Goal: Task Accomplishment & Management: Use online tool/utility

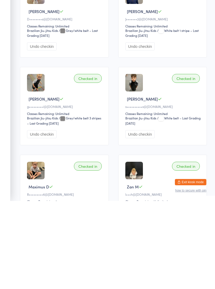
click at [198, 267] on button "Exit kiosk mode" at bounding box center [190, 270] width 31 height 6
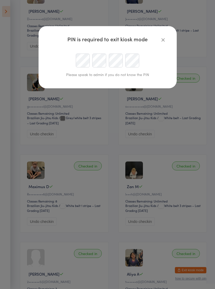
scroll to position [200, 0]
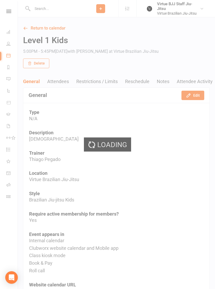
click at [66, 13] on div "Loading" at bounding box center [107, 144] width 215 height 289
click at [72, 9] on input "text" at bounding box center [57, 8] width 52 height 7
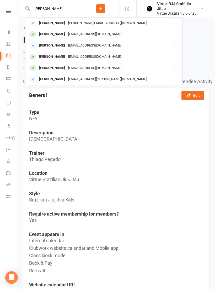
type input "[PERSON_NAME]"
click at [85, 34] on div "[EMAIL_ADDRESS][DOMAIN_NAME]" at bounding box center [94, 35] width 56 height 8
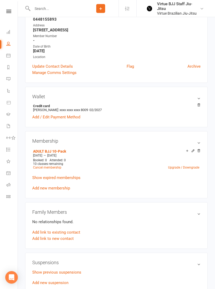
scroll to position [82, 0]
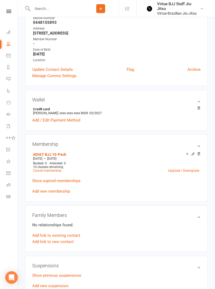
click at [77, 123] on link "Add / Edit Payment Method" at bounding box center [56, 120] width 48 height 6
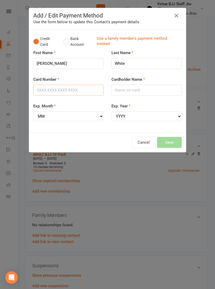
click at [77, 88] on input "Card Number" at bounding box center [68, 90] width 70 height 11
type input "37601201369200"
click at [145, 93] on input "Cardholder Name" at bounding box center [146, 90] width 70 height 11
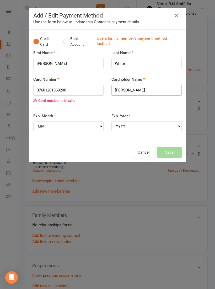
type input "James White"
click at [82, 86] on input "37601201369200" at bounding box center [68, 90] width 70 height 11
click at [83, 83] on div "Card Number 37601201369200 Card number is invalid" at bounding box center [68, 90] width 70 height 29
click at [94, 90] on input "37601201369200" at bounding box center [68, 90] width 70 height 11
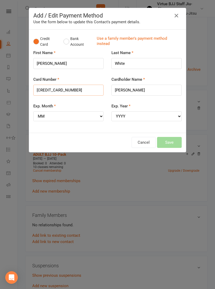
type input "376012013692000"
click at [91, 114] on select "MM 01 02 03 04 05 06 07 08 09 10 11 12" at bounding box center [68, 116] width 70 height 10
select select "03"
click at [150, 115] on select "YYYY 2025 2026 2027 2028 2029 2030 2031 2032 2033 2034" at bounding box center [146, 116] width 70 height 10
click at [158, 114] on select "YYYY 2025 2026 2027 2028 2029 2030 2031 2032 2033 2034" at bounding box center [146, 116] width 70 height 10
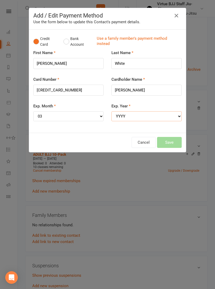
select select "2027"
click at [175, 141] on button "Save" at bounding box center [169, 142] width 25 height 11
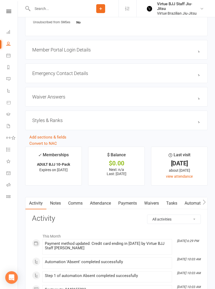
click at [135, 204] on link "Payments" at bounding box center [127, 204] width 26 height 12
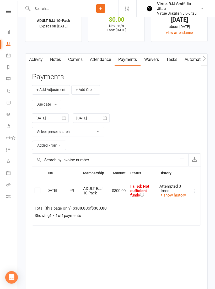
scroll to position [530, 0]
click at [195, 192] on icon at bounding box center [194, 191] width 5 height 5
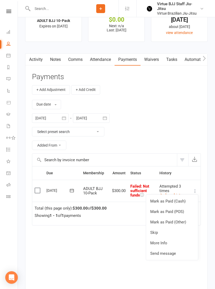
click at [72, 190] on icon at bounding box center [72, 190] width 4 height 3
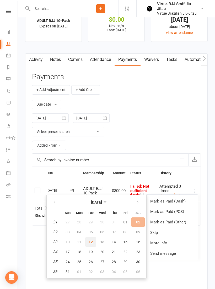
click at [91, 241] on span "12" at bounding box center [90, 242] width 4 height 4
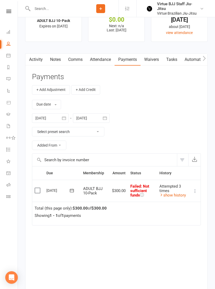
scroll to position [538, 0]
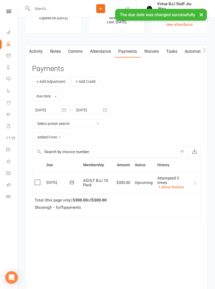
click at [11, 42] on link "People" at bounding box center [12, 44] width 12 height 12
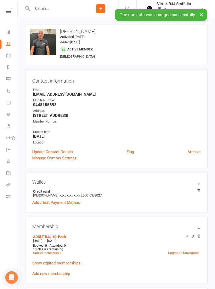
select select "100"
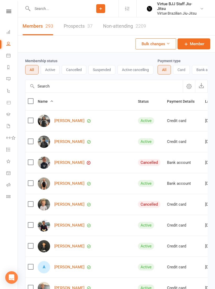
click at [50, 70] on button "Active" at bounding box center [50, 69] width 19 height 9
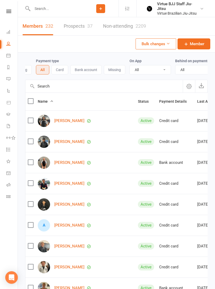
scroll to position [0, 123]
click at [189, 71] on select "All No Yes" at bounding box center [195, 69] width 43 height 9
select select "true"
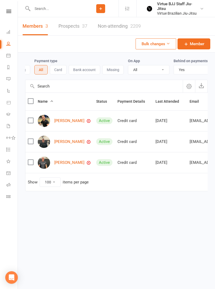
click at [67, 9] on input "text" at bounding box center [57, 8] width 52 height 7
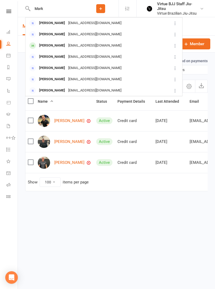
type input "Mark"
click at [85, 47] on div "[EMAIL_ADDRESS][DOMAIN_NAME]" at bounding box center [94, 46] width 56 height 8
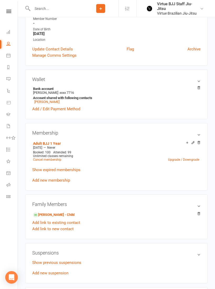
scroll to position [153, 0]
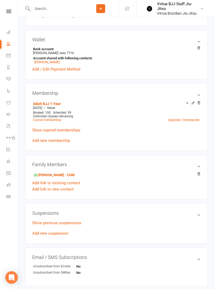
click at [77, 70] on link "Add / Edit Payment Method" at bounding box center [56, 69] width 48 height 6
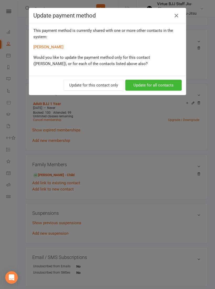
click at [167, 86] on button "Update for all contacts" at bounding box center [153, 85] width 56 height 11
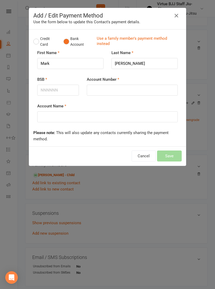
click at [42, 40] on button "Credit Card" at bounding box center [45, 42] width 25 height 16
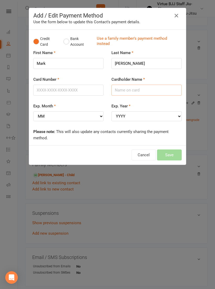
click at [141, 90] on input "Cardholder Name" at bounding box center [146, 90] width 70 height 11
type input "Mark Jimenez"
click at [81, 116] on select "MM 01 02 03 04 05 06 07 08 09 10 11 12" at bounding box center [68, 116] width 70 height 10
click at [84, 95] on input "Card Number" at bounding box center [68, 90] width 70 height 11
type input "5163103012337204"
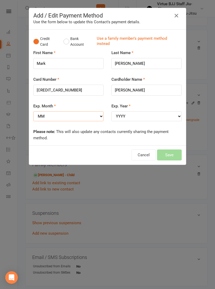
click at [82, 115] on select "MM 01 02 03 04 05 06 07 08 09 10 11 12" at bounding box center [68, 116] width 70 height 10
select select "10"
click at [138, 115] on select "YYYY 2025 2026 2027 2028 2029 2030 2031 2032 2033 2034" at bounding box center [146, 116] width 70 height 10
select select "2027"
click at [170, 155] on button "Save" at bounding box center [169, 155] width 25 height 11
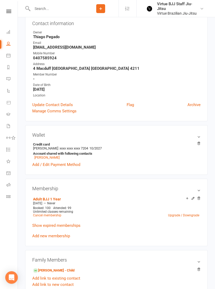
scroll to position [134, 0]
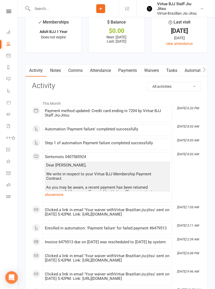
click at [132, 76] on link "Payments" at bounding box center [127, 71] width 26 height 12
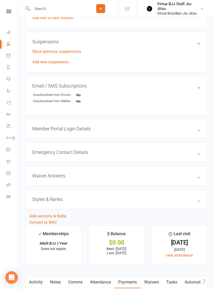
scroll to position [324, 0]
click at [9, 194] on link "Class check-in" at bounding box center [12, 198] width 12 height 12
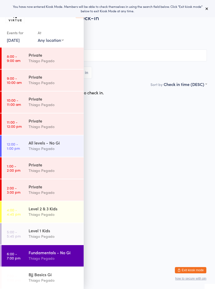
scroll to position [66, 0]
click at [60, 230] on div "Level 1 Kids" at bounding box center [54, 231] width 51 height 6
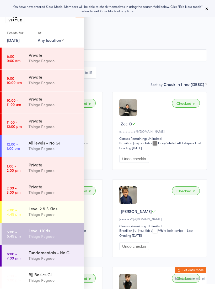
click at [69, 214] on div "Thiago Pegado" at bounding box center [54, 215] width 51 height 6
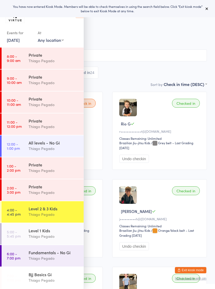
click at [74, 230] on div "Level 1 Kids" at bounding box center [54, 231] width 51 height 6
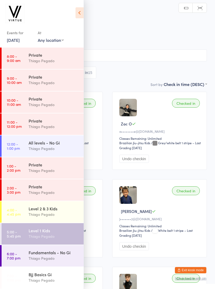
click at [66, 258] on div "Thiago Pegado" at bounding box center [54, 259] width 51 height 6
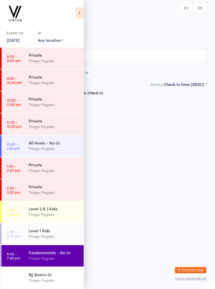
click at [83, 11] on icon at bounding box center [79, 12] width 8 height 11
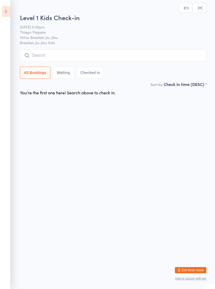
click at [101, 56] on input "search" at bounding box center [113, 55] width 187 height 12
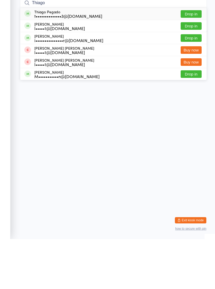
type input "Thiago"
click at [78, 64] on div "t••••••••••••••3@gmail.com" at bounding box center [68, 66] width 68 height 4
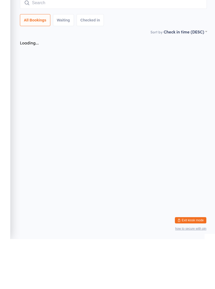
click at [95, 47] on input "search" at bounding box center [113, 53] width 187 height 12
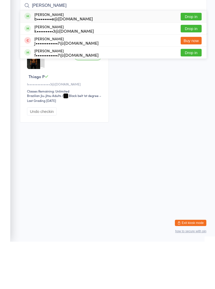
type input "Ben po"
click at [80, 64] on div "b••••••••e@hotmail.com" at bounding box center [63, 66] width 58 height 4
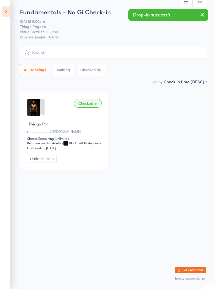
click at [99, 53] on input "search" at bounding box center [113, 53] width 187 height 12
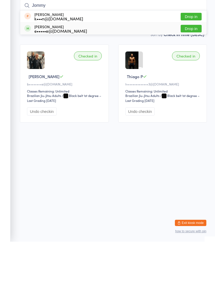
type input "Jommy"
click at [70, 76] on div "e•••••e@jimmylandsea.com" at bounding box center [60, 78] width 53 height 4
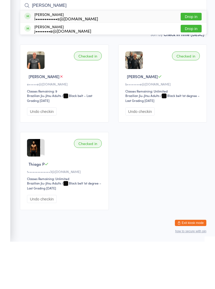
type input "Leandro"
click at [70, 64] on div "l••••••••••••s@outlook.com" at bounding box center [66, 66] width 64 height 4
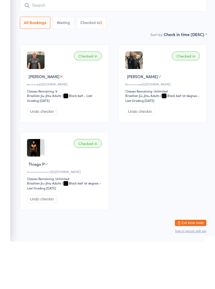
click at [81, 47] on input "search" at bounding box center [113, 53] width 187 height 12
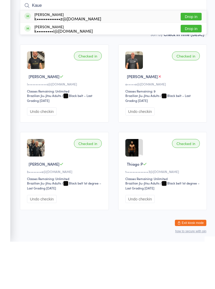
type input "Kaue"
click at [89, 58] on div "Kaue Macruz k•••••••••••••z@gmail.com Drop in" at bounding box center [113, 64] width 186 height 12
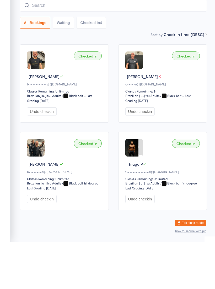
scroll to position [11, 0]
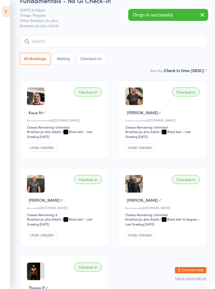
click at [107, 41] on input "search" at bounding box center [113, 42] width 187 height 12
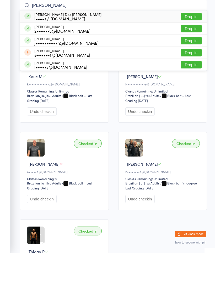
type input "Luis"
click at [73, 53] on div "l•••••s@me.com" at bounding box center [67, 55] width 67 height 4
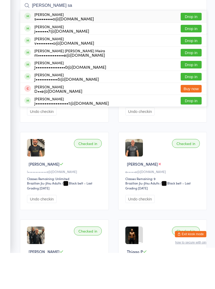
type input "Joao sa"
click at [77, 53] on div "s•••••••••o@hotmail.com" at bounding box center [63, 55] width 59 height 4
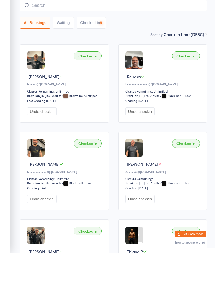
click at [84, 36] on input "search" at bounding box center [113, 42] width 187 height 12
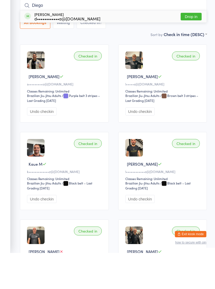
type input "Diego"
click at [85, 47] on div "Diego Penaranda d••••••••••••a@me.com Drop in" at bounding box center [113, 53] width 186 height 12
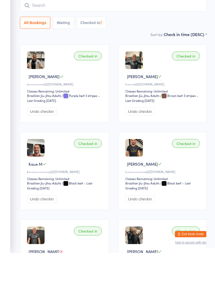
click at [88, 36] on input "search" at bounding box center [113, 42] width 187 height 12
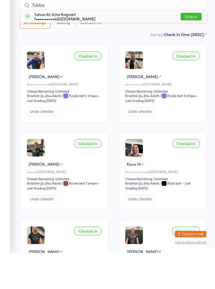
type input "Tuhiva"
click at [152, 47] on div "Tuhiva Ah Scha Roignant t••••••••••a@gmail.com Drop in" at bounding box center [113, 53] width 186 height 12
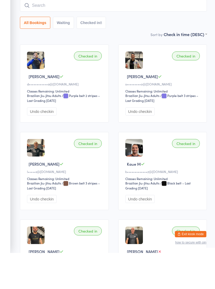
click at [157, 36] on input "search" at bounding box center [113, 42] width 187 height 12
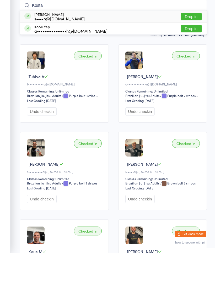
type input "Kosta"
click at [120, 47] on div "Kosta Sattsaev s••••n@gmail.com Drop in" at bounding box center [113, 53] width 186 height 12
click at [130, 36] on input "search" at bounding box center [113, 42] width 187 height 12
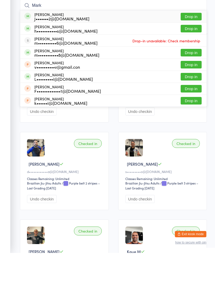
type input "Mark"
click at [125, 47] on div "Mark Jimenez J•••••••2@gmail.com Drop in" at bounding box center [113, 53] width 186 height 12
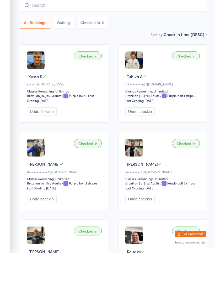
click at [137, 36] on input "search" at bounding box center [113, 42] width 187 height 12
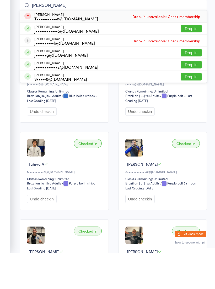
type input "James"
click at [97, 59] on div "James Sanders J••••••••••••5@hotmail.com Drop in" at bounding box center [113, 65] width 186 height 12
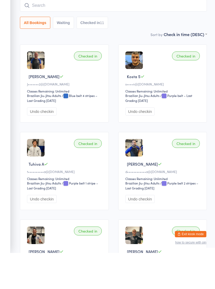
click at [110, 36] on input "search" at bounding box center [113, 42] width 187 height 12
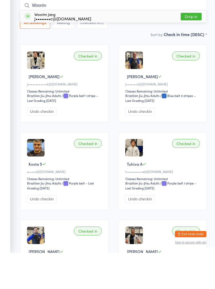
type input "Woorim"
click at [115, 47] on div "Woorim Jang J••••••••c@gmail.com Drop in" at bounding box center [113, 53] width 186 height 12
click at [125, 36] on input "search" at bounding box center [113, 42] width 187 height 12
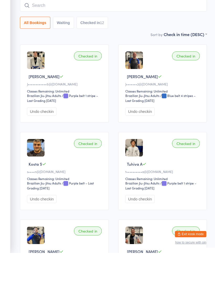
scroll to position [47, 0]
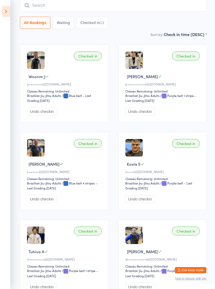
click at [172, 6] on input "search" at bounding box center [113, 5] width 187 height 12
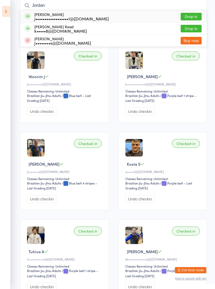
type input "Jordan"
click at [156, 14] on div "Jordan Summers j••••••••••••••••••1@gmail.com Drop in" at bounding box center [113, 16] width 186 height 12
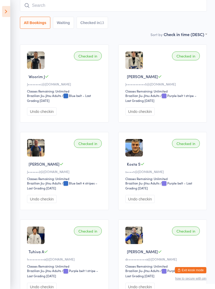
click at [162, 7] on input "search" at bounding box center [113, 5] width 187 height 12
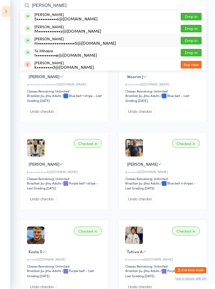
type input "Michael"
click at [88, 45] on div "m••••••••••••••••••••5@gmail.com" at bounding box center [74, 43] width 81 height 4
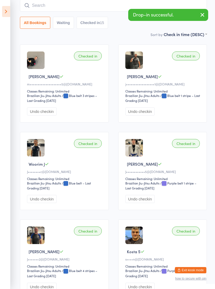
click at [113, 7] on input "search" at bounding box center [113, 5] width 187 height 12
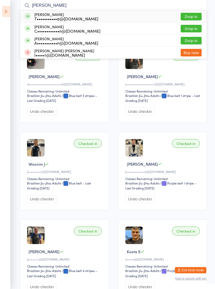
type input "Tyson"
click at [114, 17] on div "Tyson Messina T•••••••••••a@gmail.com Drop in" at bounding box center [113, 16] width 186 height 12
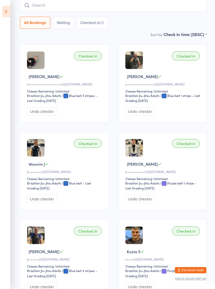
click at [123, 4] on input "search" at bounding box center [113, 5] width 187 height 12
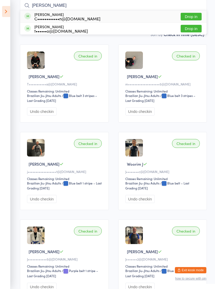
type input "Asher"
click at [110, 19] on div "Asher Anderson C••••••••••••n@yahoo.com Drop in" at bounding box center [113, 16] width 186 height 12
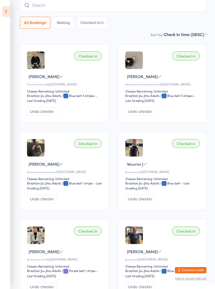
click at [111, 9] on input "search" at bounding box center [113, 5] width 187 height 12
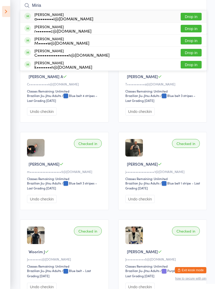
type input "Miria"
click at [79, 16] on div "a•••••••••i@hotmail.com" at bounding box center [63, 18] width 59 height 4
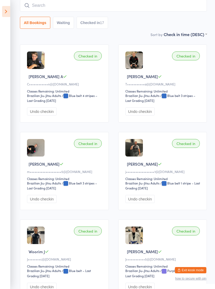
click at [82, 7] on input "search" at bounding box center [113, 5] width 187 height 12
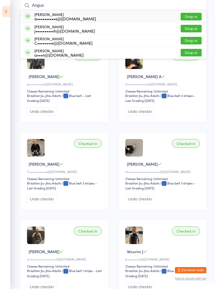
type input "Angus"
click at [80, 16] on div "a••••••••••s@outlook.com" at bounding box center [64, 18] width 61 height 4
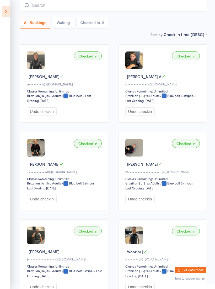
click at [87, 6] on input "search" at bounding box center [113, 5] width 187 height 12
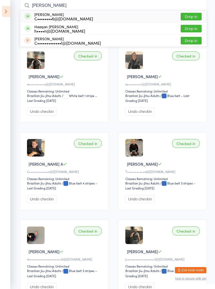
type input "Chavez"
click at [103, 18] on div "Chavez Warren C••••••••6@hotmail.com Drop in" at bounding box center [113, 16] width 186 height 12
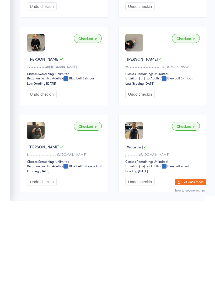
click at [184, 267] on button "Exit kiosk mode" at bounding box center [190, 270] width 31 height 6
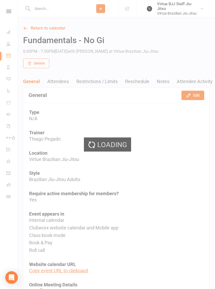
click at [57, 10] on input "text" at bounding box center [57, 8] width 52 height 7
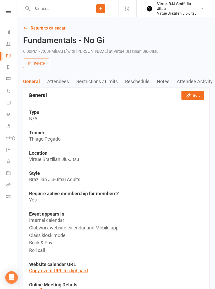
click at [64, 11] on input "text" at bounding box center [57, 8] width 52 height 7
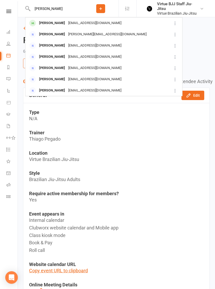
type input "[PERSON_NAME]"
click at [75, 24] on div "[EMAIL_ADDRESS][DOMAIN_NAME]" at bounding box center [94, 23] width 56 height 8
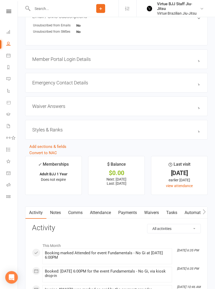
click at [131, 217] on link "Payments" at bounding box center [127, 213] width 26 height 12
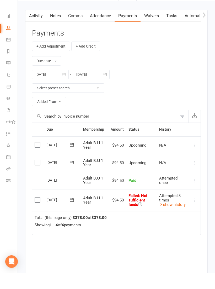
scroll to position [577, 0]
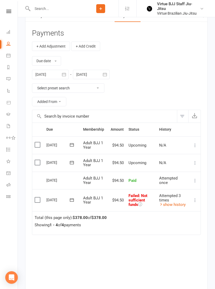
click at [65, 76] on icon "button" at bounding box center [63, 74] width 5 height 5
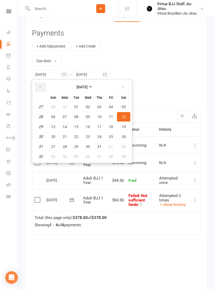
click at [43, 88] on button "button" at bounding box center [40, 86] width 11 height 9
click at [44, 89] on button "button" at bounding box center [40, 86] width 11 height 9
click at [79, 121] on button "06" at bounding box center [76, 116] width 11 height 9
type input "06 May 2025"
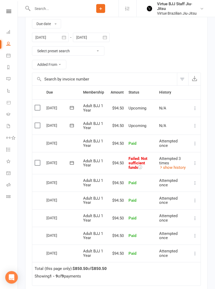
scroll to position [613, 0]
click at [182, 168] on link "show history" at bounding box center [172, 168] width 26 height 5
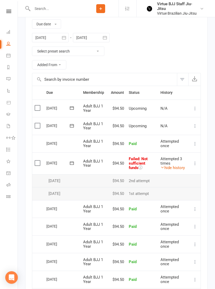
click at [75, 164] on button at bounding box center [71, 162] width 10 height 5
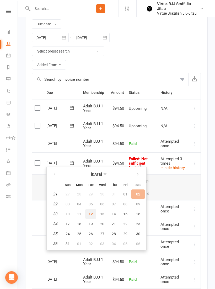
click at [93, 214] on button "12" at bounding box center [90, 214] width 11 height 9
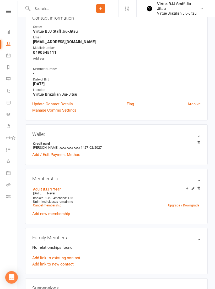
scroll to position [0, 0]
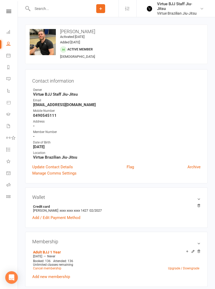
click at [9, 198] on icon at bounding box center [8, 197] width 4 height 4
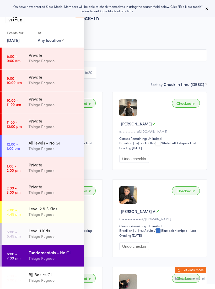
scroll to position [66, 0]
click at [65, 253] on div "Fundamentals - No Gi" at bounding box center [54, 253] width 51 height 6
click at [208, 12] on button at bounding box center [206, 8] width 6 height 6
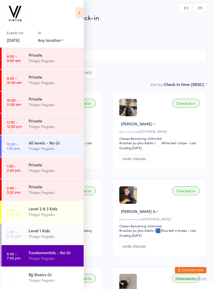
click at [87, 13] on h2 "Fundamentals - No Gi Check-in" at bounding box center [107, 17] width 198 height 9
click at [74, 10] on div "Events for 12 Aug, 2025 12 Aug, 2025 August 2025 Sun Mon Tue Wed Thu Fri Sat 31…" at bounding box center [41, 24] width 83 height 49
click at [119, 55] on input "search" at bounding box center [107, 55] width 198 height 12
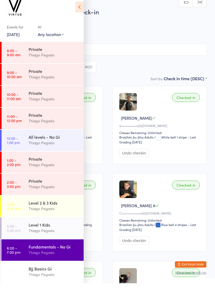
click at [82, 7] on div "Events for 12 Aug, 2025 12 Aug, 2025 August 2025 Sun Mon Tue Wed Thu Fri Sat 31…" at bounding box center [41, 24] width 83 height 49
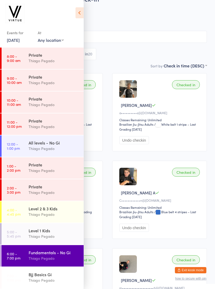
click at [79, 12] on icon at bounding box center [79, 12] width 8 height 11
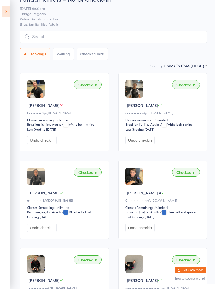
click at [102, 39] on input "search" at bounding box center [113, 37] width 187 height 12
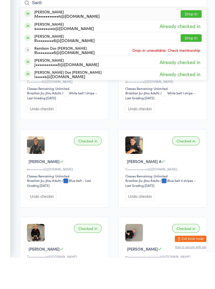
type input "Santi"
click at [77, 45] on div "M•••••••••••n@gmail.com" at bounding box center [66, 47] width 65 height 4
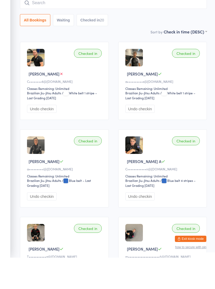
click at [91, 28] on input "search" at bounding box center [113, 34] width 187 height 12
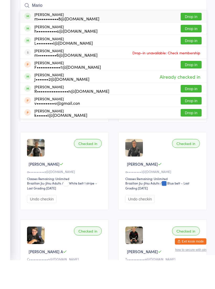
type input "Mario"
click at [65, 45] on div "m•••••••••••8@gmail.com" at bounding box center [66, 47] width 65 height 4
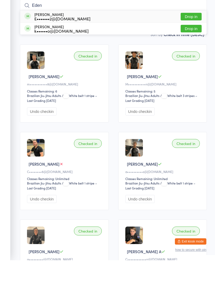
type input "Eden"
click at [74, 45] on div "E•••••••2@hotmail.com" at bounding box center [62, 47] width 56 height 4
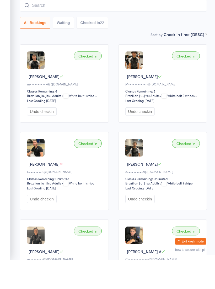
click at [80, 28] on input "search" at bounding box center [113, 34] width 187 height 12
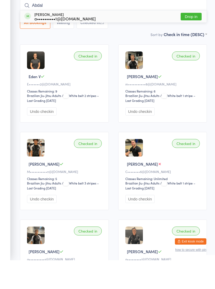
type input "Abdal"
click at [77, 41] on div "Abdalla Rajab a••••••••••1@gmail.com" at bounding box center [64, 45] width 61 height 8
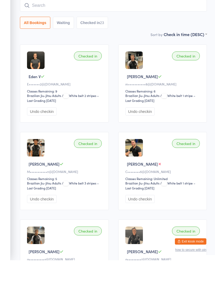
click at [75, 28] on input "search" at bounding box center [113, 34] width 187 height 12
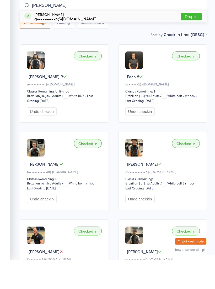
type input "Gavin"
click at [81, 45] on div "g••••••••••n@hotmail.com" at bounding box center [65, 47] width 62 height 4
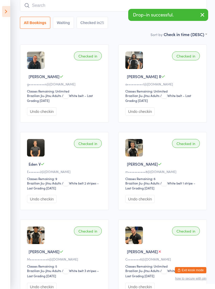
click at [110, 9] on input "search" at bounding box center [113, 5] width 187 height 12
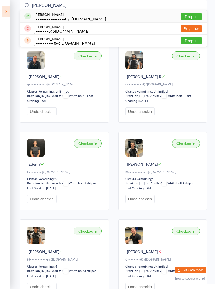
type input "Joshua"
click at [84, 17] on div "J••••••••••••••••0@icloud.com" at bounding box center [70, 18] width 72 height 4
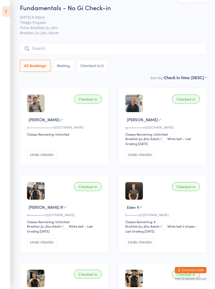
scroll to position [0, 0]
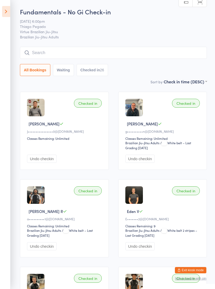
click at [195, 267] on button "Exit kiosk mode" at bounding box center [190, 270] width 31 height 6
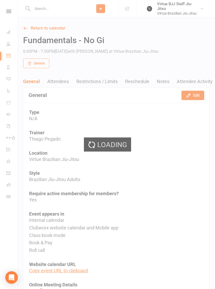
click at [60, 12] on div "Loading" at bounding box center [107, 144] width 215 height 289
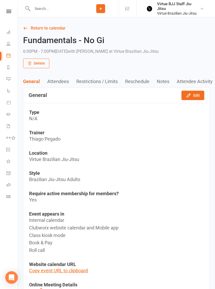
click at [57, 10] on input "text" at bounding box center [57, 8] width 52 height 7
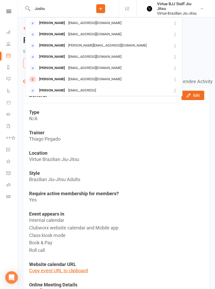
type input "Joshu"
click at [77, 82] on div "jwats1658@hotmail.com" at bounding box center [94, 80] width 56 height 8
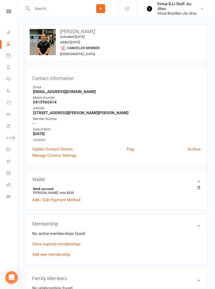
click at [65, 8] on input "text" at bounding box center [57, 8] width 52 height 7
click at [66, 5] on input "text" at bounding box center [57, 8] width 52 height 7
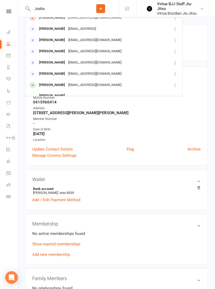
scroll to position [61, 0]
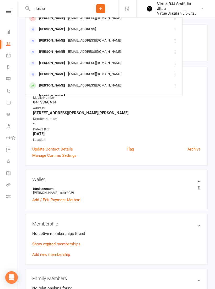
type input "Joshu"
click at [78, 89] on div "Joshuabrandon.3210@icloud.com" at bounding box center [94, 86] width 56 height 8
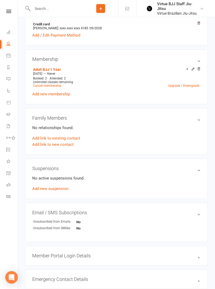
scroll to position [300, 0]
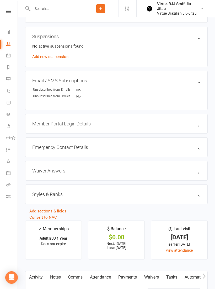
click at [84, 197] on h3 "Styles & Ranks" at bounding box center [116, 194] width 168 height 5
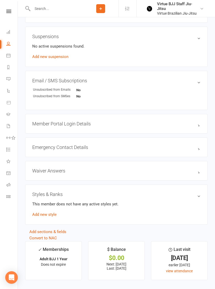
click at [56, 214] on link "Add new style" at bounding box center [44, 214] width 24 height 5
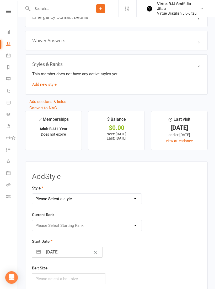
scroll to position [493, 0]
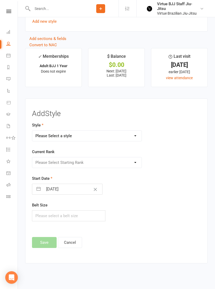
click at [128, 141] on select "Please Select a style Brazilian Jiu-Jitsu Adults Brazilian Jiu-jitsu Kids" at bounding box center [86, 136] width 109 height 10
select select "2648"
click at [120, 163] on select "Please Select Starting Rank White belt White belt 1 stripe White belt 2 stripes…" at bounding box center [86, 163] width 109 height 10
click at [123, 164] on select "Please Select Starting Rank White belt White belt 1 stripe White belt 2 stripes…" at bounding box center [86, 163] width 109 height 10
select select "27537"
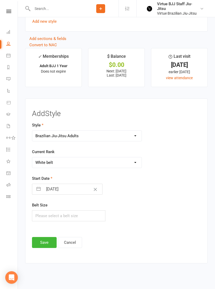
click at [46, 243] on button "Save" at bounding box center [44, 242] width 25 height 11
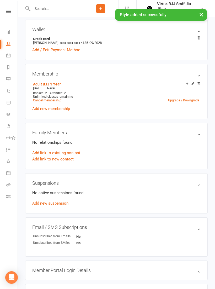
scroll to position [0, 0]
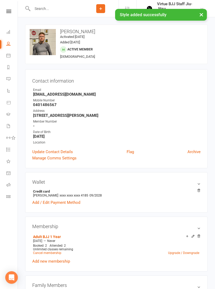
click at [200, 15] on button "×" at bounding box center [200, 14] width 9 height 11
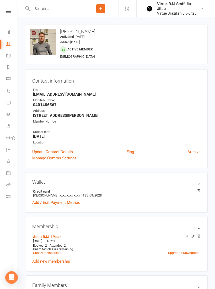
click at [10, 13] on icon at bounding box center [8, 11] width 5 height 3
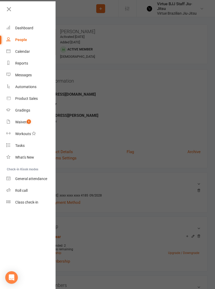
click at [31, 126] on link "Waivers 1" at bounding box center [30, 122] width 49 height 12
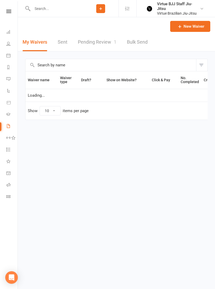
click at [111, 41] on link "Pending Review 1" at bounding box center [97, 42] width 38 height 18
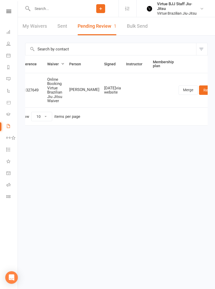
scroll to position [0, 8]
click at [199, 88] on link "Review" at bounding box center [209, 90] width 20 height 9
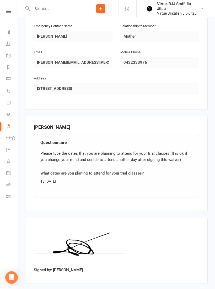
scroll to position [288, 0]
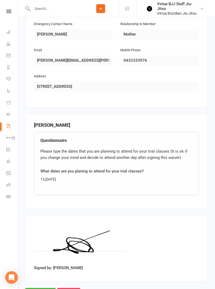
click at [45, 288] on input "Approve" at bounding box center [40, 293] width 31 height 11
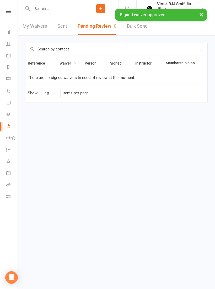
click at [7, 13] on icon at bounding box center [8, 11] width 5 height 3
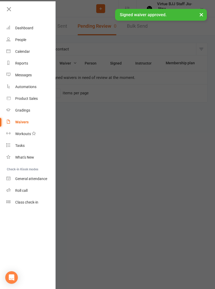
click at [38, 200] on div "Class check-in" at bounding box center [26, 202] width 23 height 4
